Goal: Navigation & Orientation: Find specific page/section

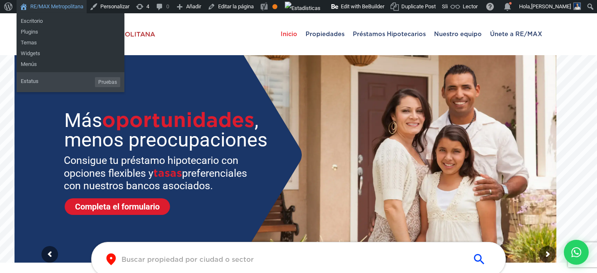
click at [72, 10] on link "RE/MAX Metropolitana" at bounding box center [52, 6] width 70 height 13
